Goal: Find contact information: Find contact information

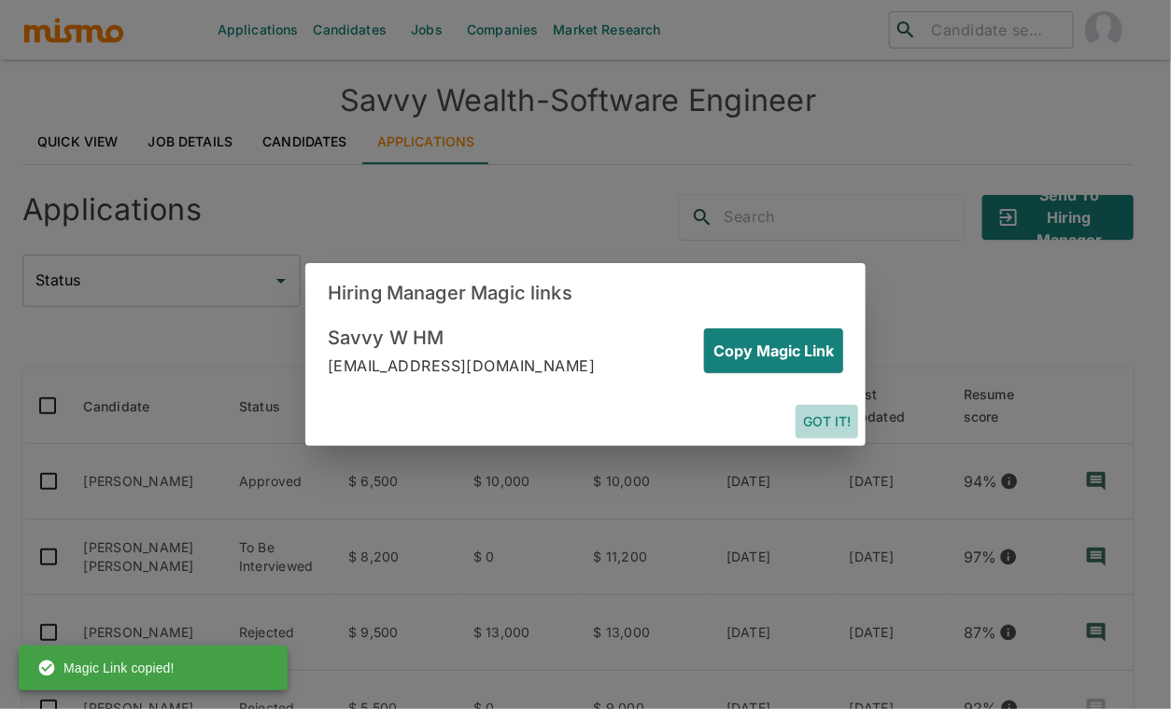
click at [828, 418] on button "Got it!" at bounding box center [826, 422] width 63 height 35
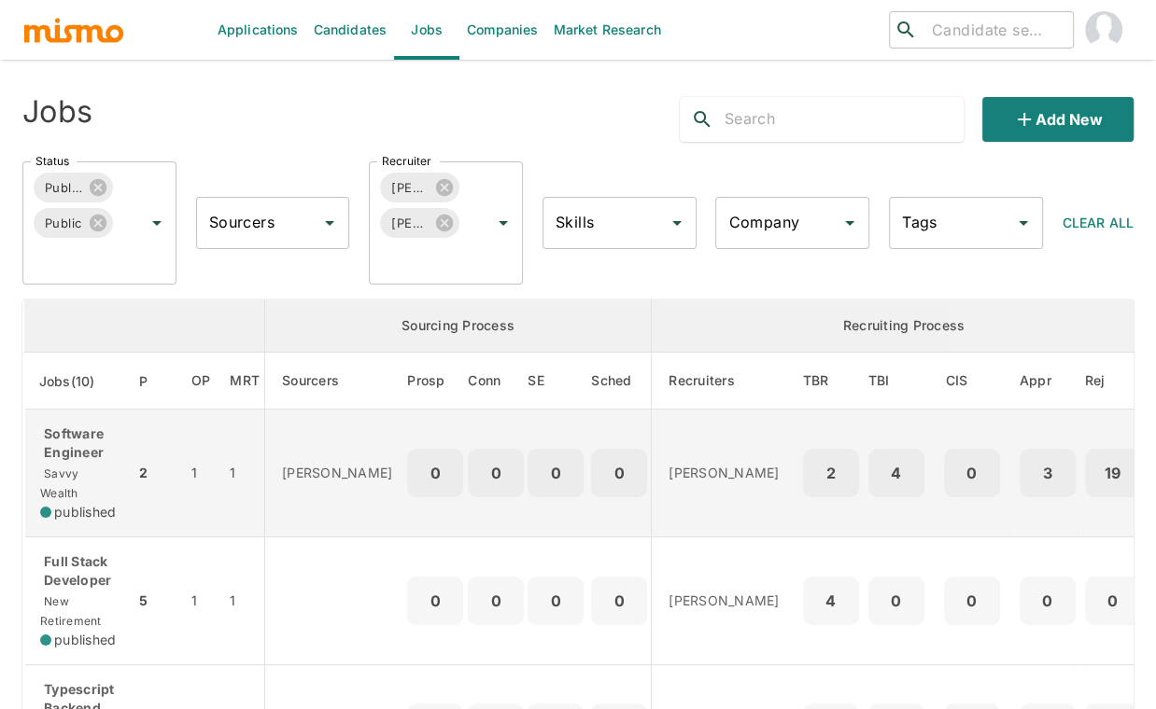
click at [89, 445] on p "Software Engineer" at bounding box center [79, 443] width 79 height 37
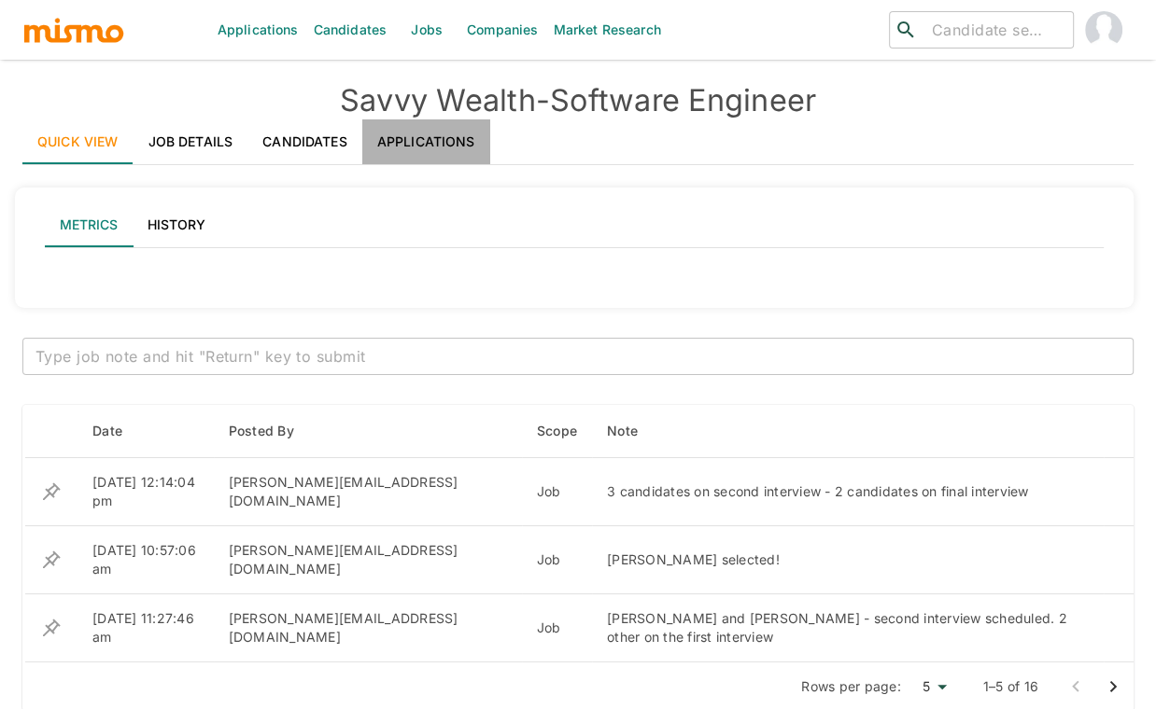
click at [426, 140] on link "Applications" at bounding box center [426, 141] width 128 height 45
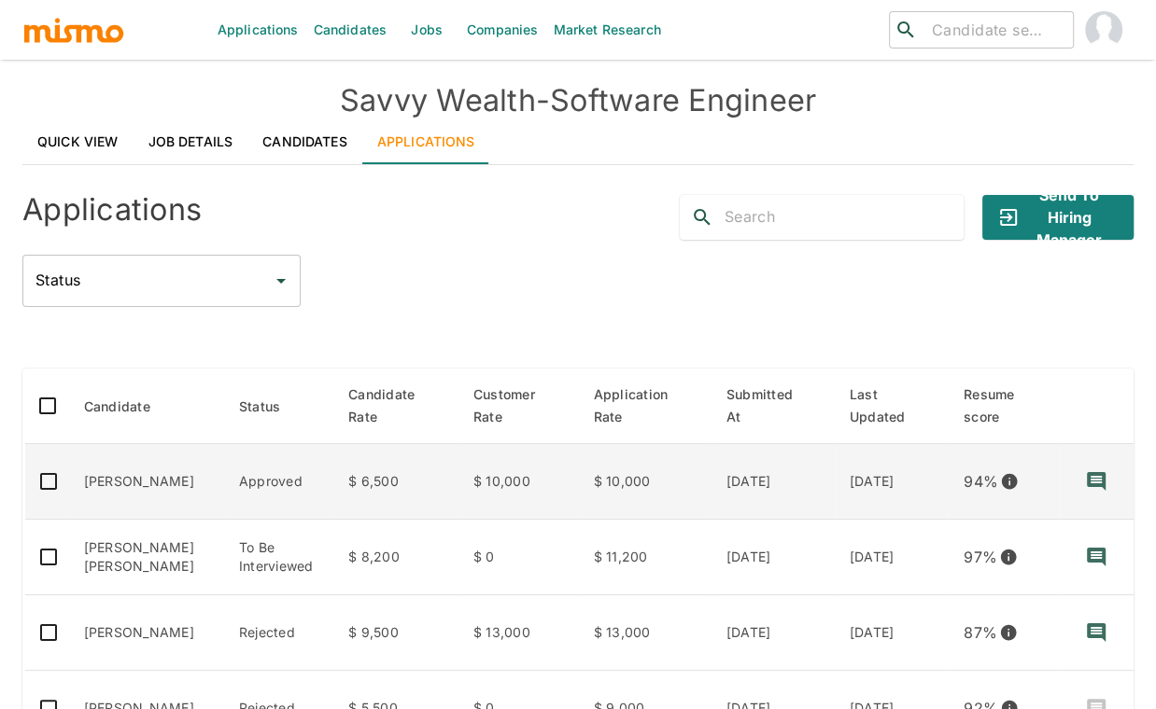
click at [139, 502] on td "Wilbur Suero" at bounding box center [146, 482] width 155 height 76
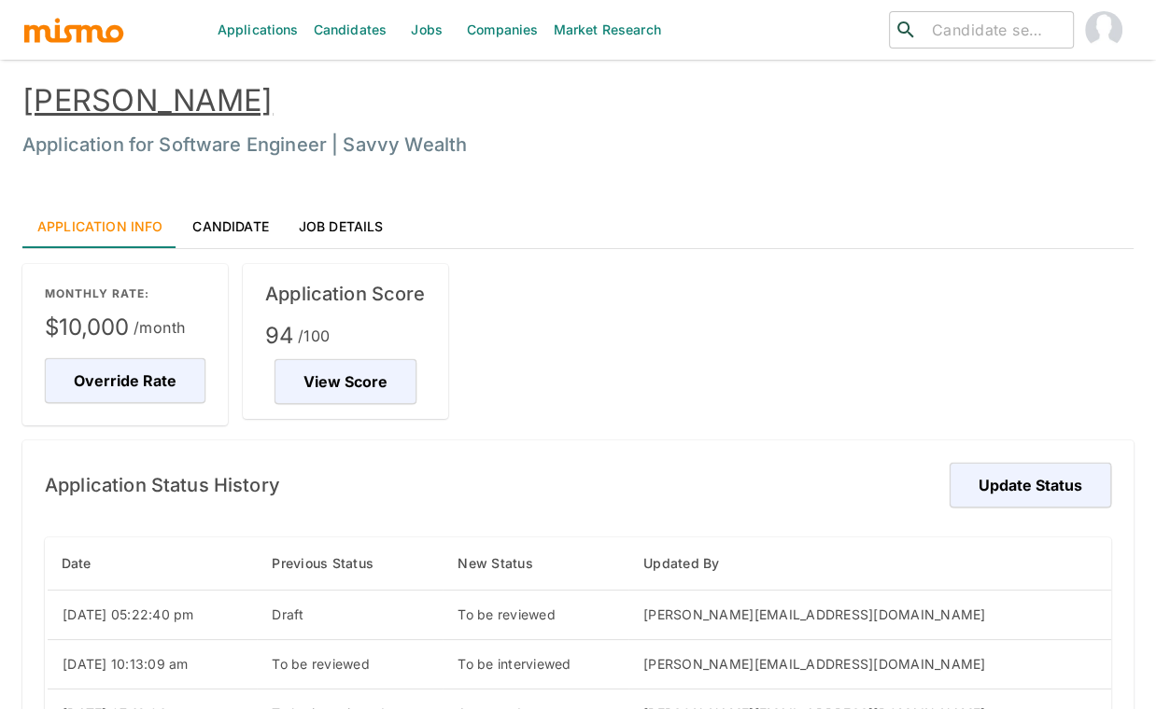
click at [234, 224] on link "Candidate" at bounding box center [229, 226] width 105 height 45
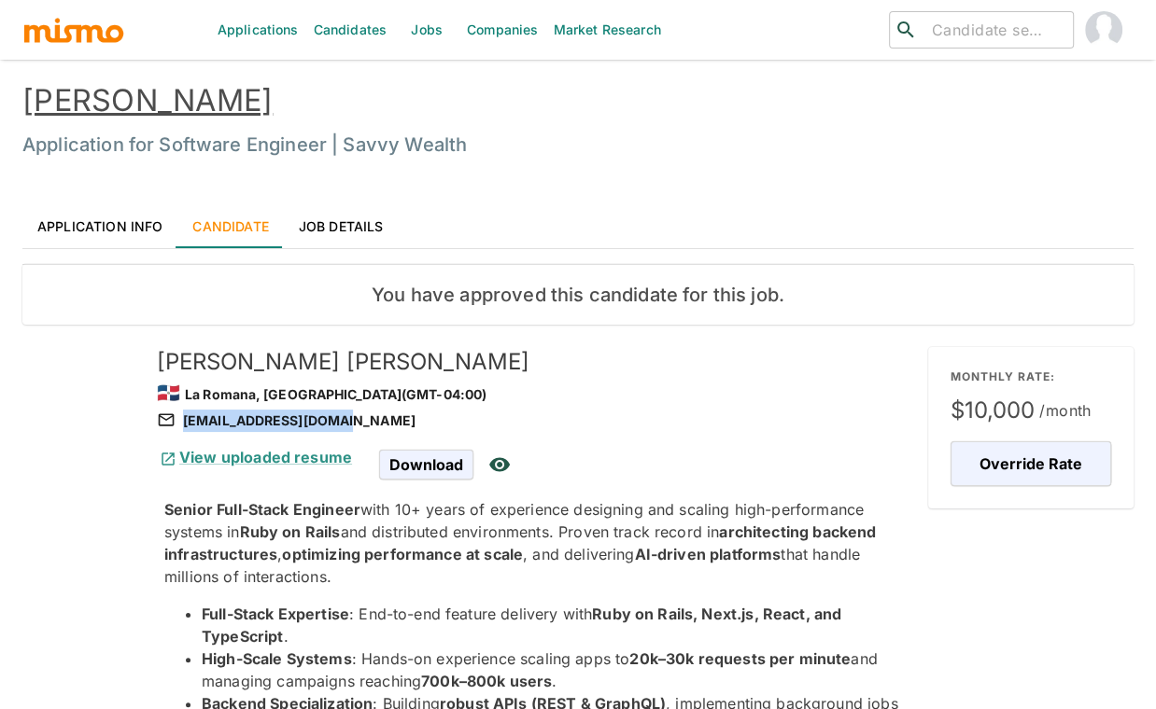
drag, startPoint x: 358, startPoint y: 422, endPoint x: 340, endPoint y: 419, distance: 18.0
click at [341, 419] on div "suerowilbur@gmail.com" at bounding box center [535, 421] width 756 height 22
click at [339, 420] on div "suerowilbur@gmail.com" at bounding box center [535, 421] width 756 height 22
copy div "suerowilbur@gmail.com"
